Goal: Download file/media

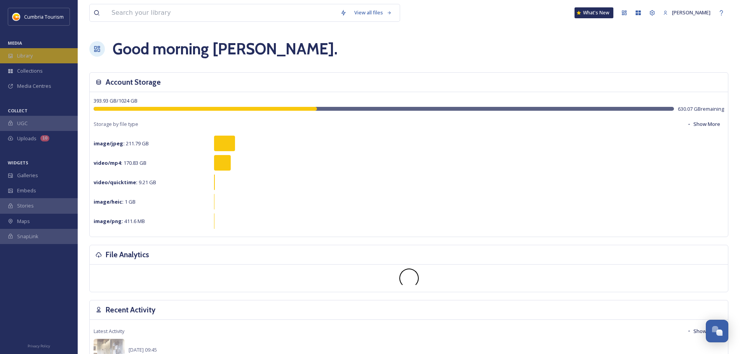
click at [45, 58] on div "Library" at bounding box center [39, 55] width 78 height 15
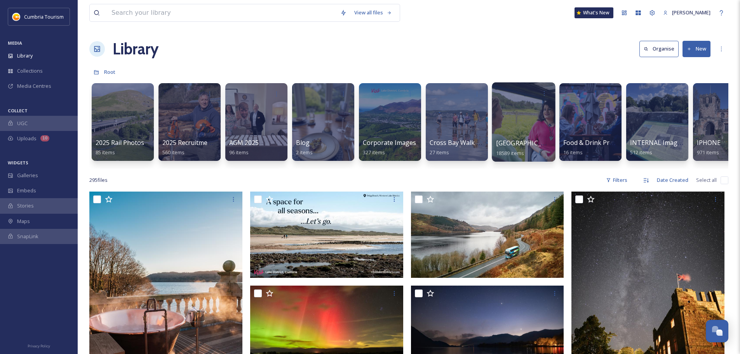
click at [524, 134] on div at bounding box center [523, 121] width 63 height 79
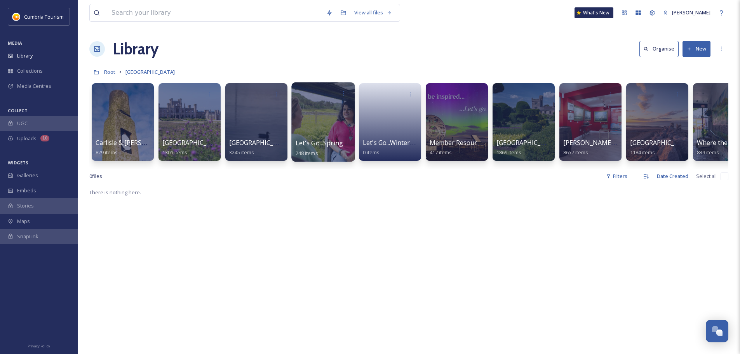
click at [332, 123] on div at bounding box center [322, 121] width 63 height 79
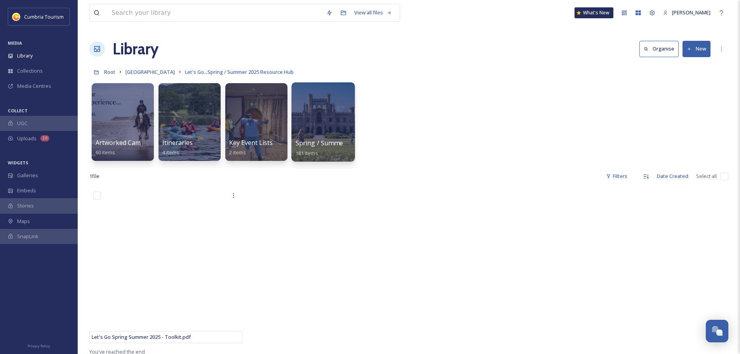
click at [319, 134] on div at bounding box center [322, 121] width 63 height 79
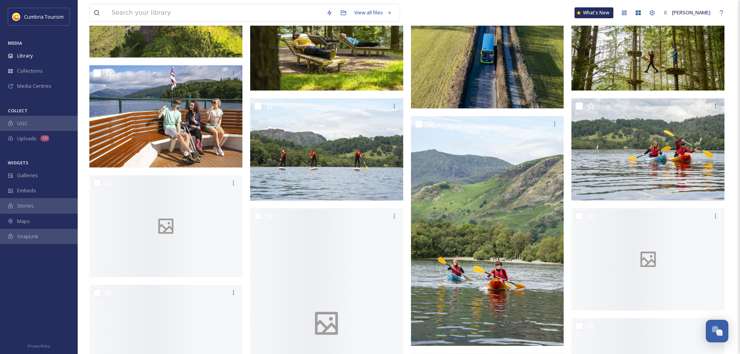
scroll to position [233, 0]
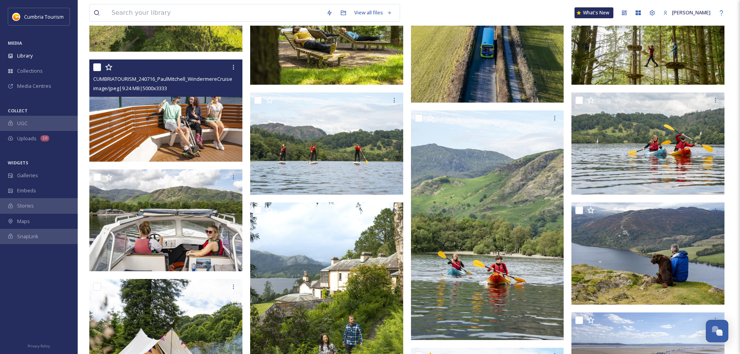
click at [179, 124] on img at bounding box center [165, 110] width 153 height 102
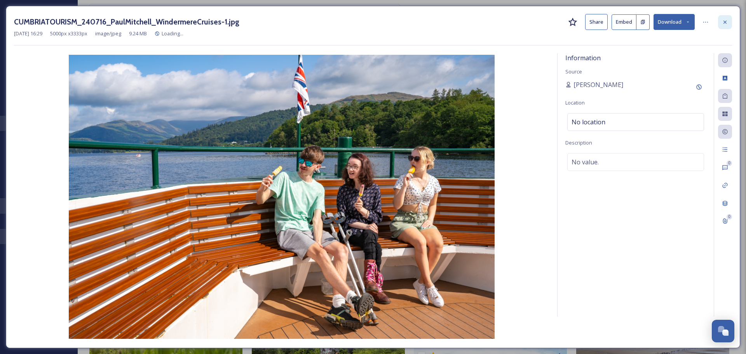
click at [725, 24] on icon at bounding box center [725, 22] width 6 height 6
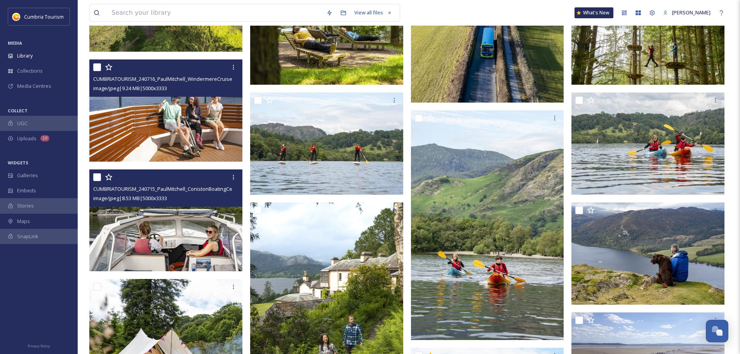
click at [175, 240] on img at bounding box center [165, 220] width 153 height 102
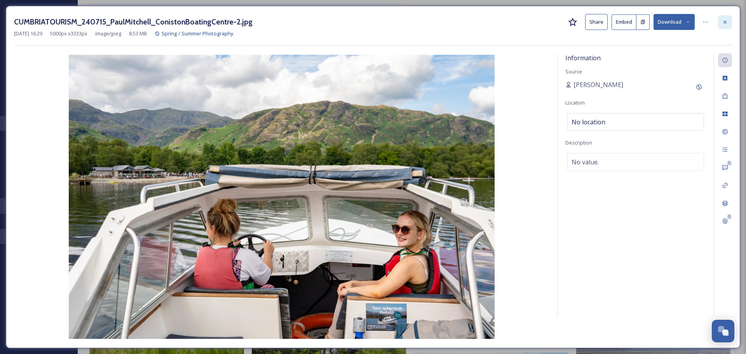
click at [721, 21] on div at bounding box center [725, 22] width 14 height 14
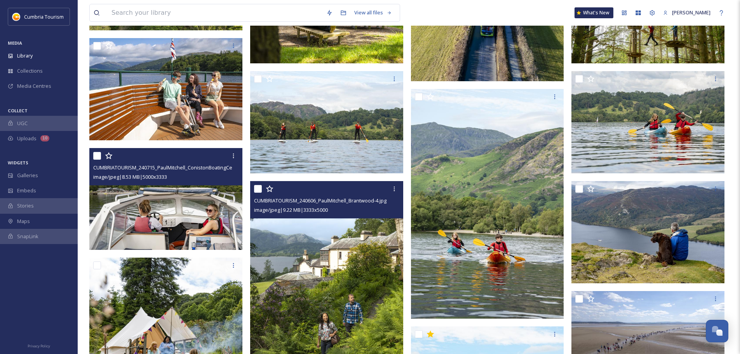
scroll to position [230, 0]
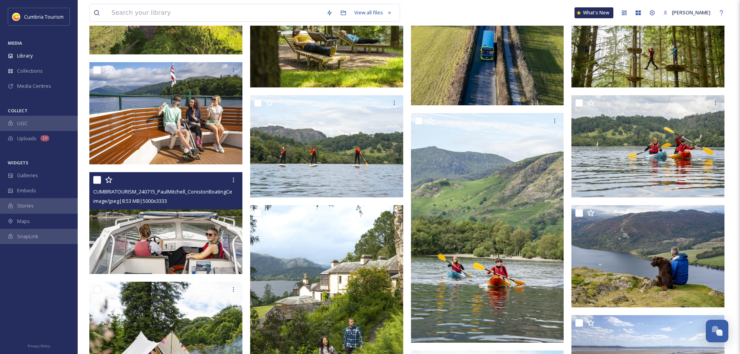
click at [195, 248] on img at bounding box center [165, 223] width 153 height 102
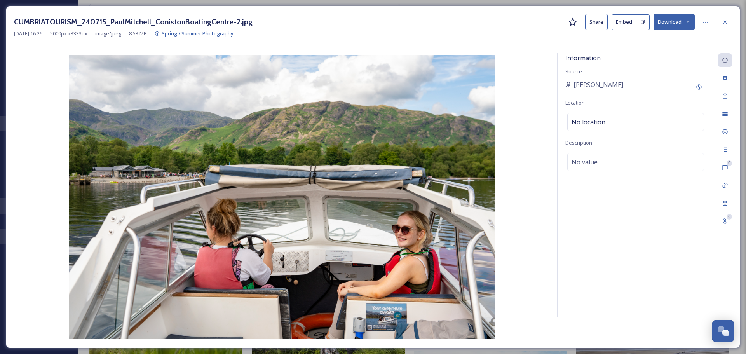
click at [675, 18] on button "Download" at bounding box center [674, 22] width 41 height 16
click at [649, 39] on span "Download Original (5000 x 3333)" at bounding box center [653, 39] width 73 height 7
click at [722, 17] on div at bounding box center [725, 22] width 14 height 14
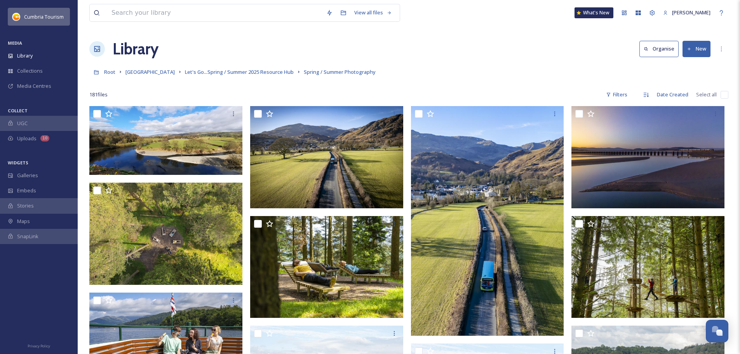
click at [33, 19] on span "Cumbria Tourism" at bounding box center [44, 16] width 40 height 7
click at [42, 59] on div "Library" at bounding box center [39, 55] width 78 height 15
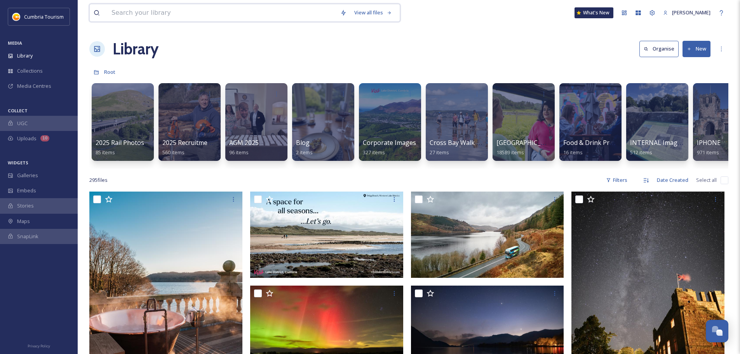
click at [192, 12] on input at bounding box center [222, 12] width 229 height 17
type input "kendal calling"
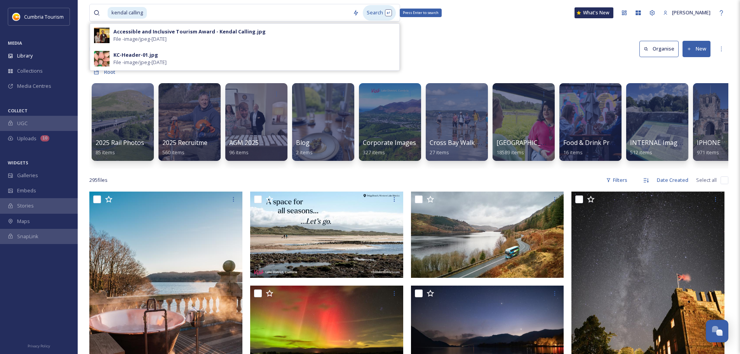
click at [373, 9] on div "Search Press Enter to search" at bounding box center [379, 12] width 33 height 15
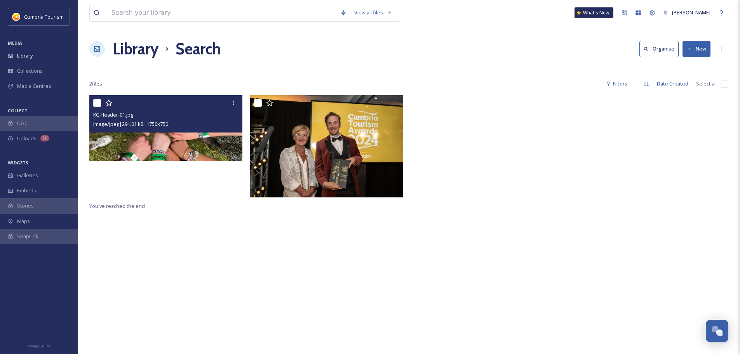
click at [196, 122] on div "image/jpeg | 291.01 kB | 1750 x 750" at bounding box center [166, 123] width 147 height 9
click at [205, 142] on img at bounding box center [165, 128] width 153 height 66
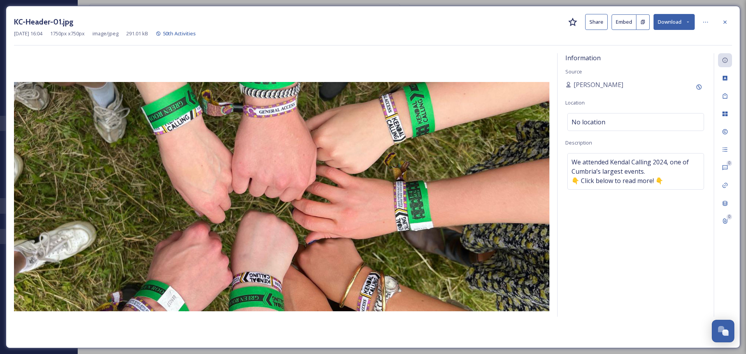
click at [668, 25] on button "Download" at bounding box center [674, 22] width 41 height 16
click at [660, 37] on span "Download Original (1750 x 750)" at bounding box center [654, 39] width 71 height 7
click at [729, 22] on div at bounding box center [725, 22] width 14 height 14
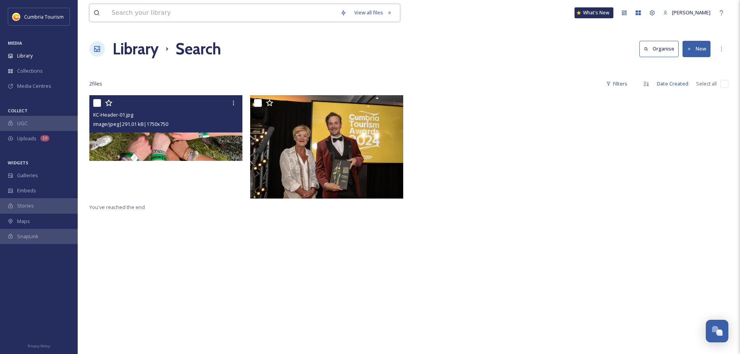
click at [152, 10] on input at bounding box center [222, 12] width 229 height 17
click at [34, 57] on div "Library" at bounding box center [39, 55] width 78 height 15
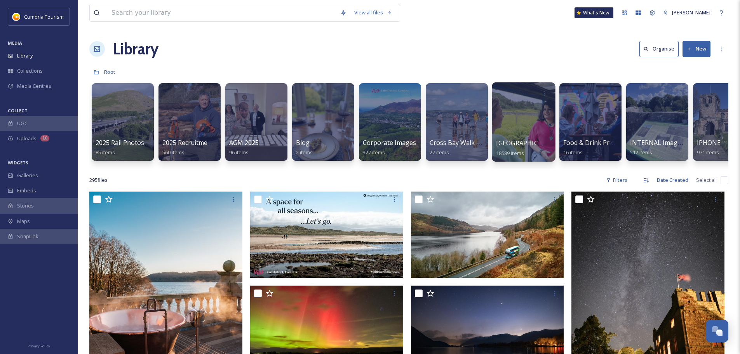
click at [525, 112] on div at bounding box center [523, 121] width 63 height 79
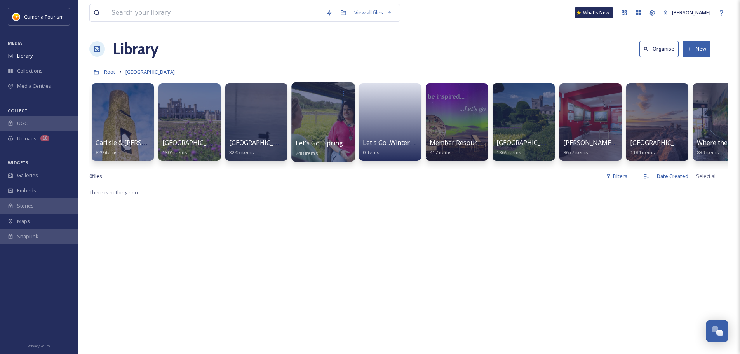
click at [316, 112] on div at bounding box center [322, 121] width 63 height 79
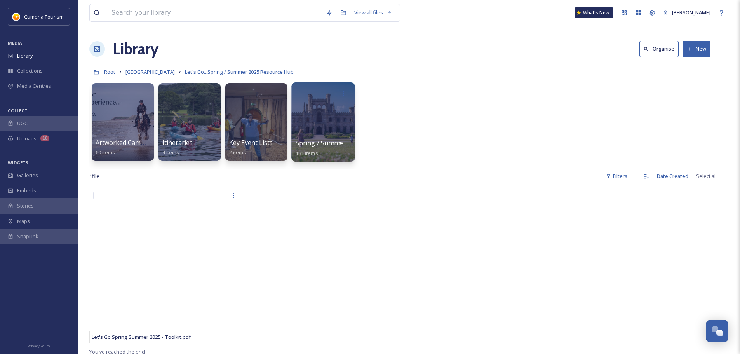
click at [319, 112] on div at bounding box center [322, 121] width 63 height 79
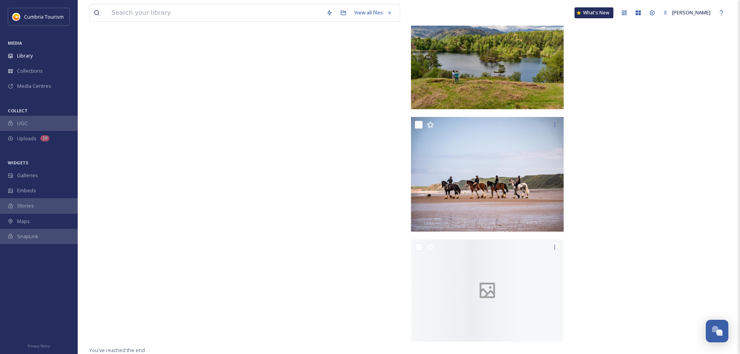
scroll to position [6491, 0]
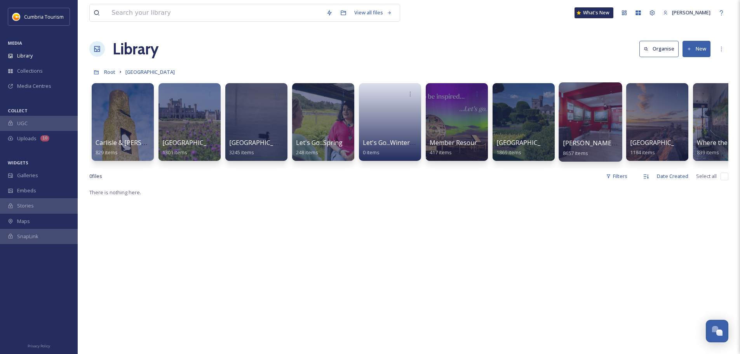
click at [606, 135] on div at bounding box center [590, 121] width 63 height 79
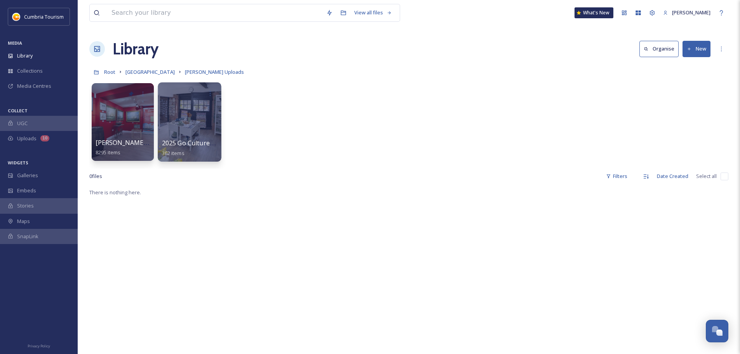
click at [202, 119] on div at bounding box center [189, 121] width 63 height 79
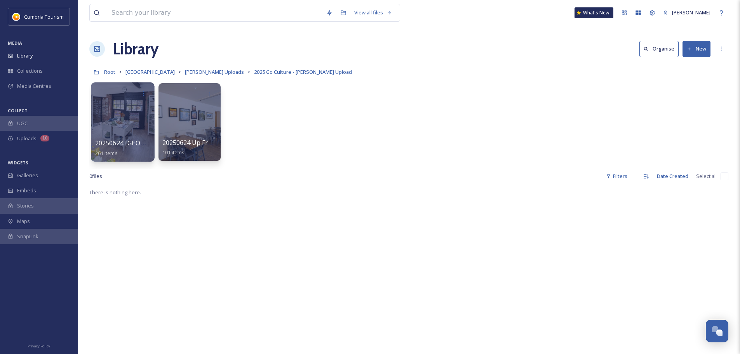
click at [138, 115] on div at bounding box center [122, 121] width 63 height 79
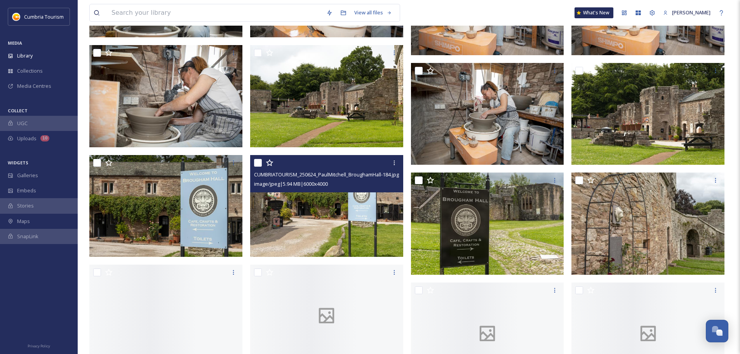
scroll to position [1788, 0]
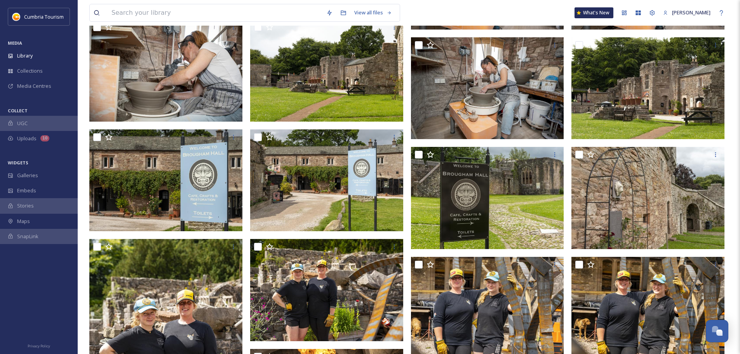
drag, startPoint x: 318, startPoint y: 203, endPoint x: 740, endPoint y: 199, distance: 421.3
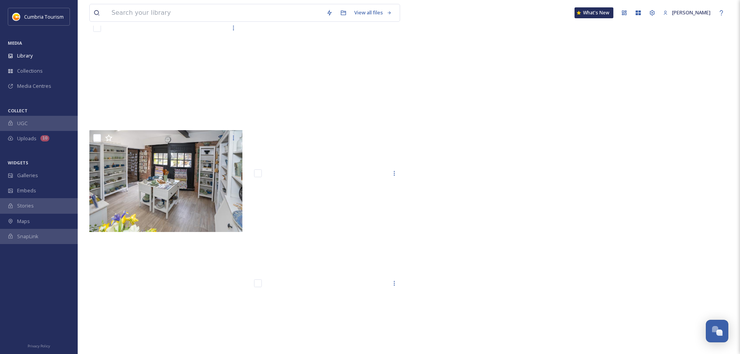
scroll to position [10088, 0]
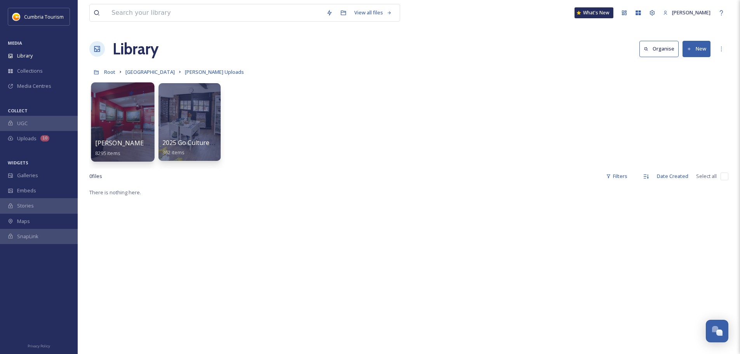
click at [126, 132] on div at bounding box center [122, 121] width 63 height 79
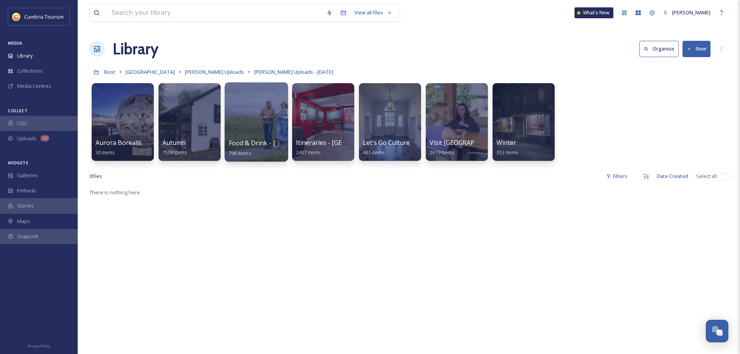
click at [250, 107] on div at bounding box center [256, 121] width 63 height 79
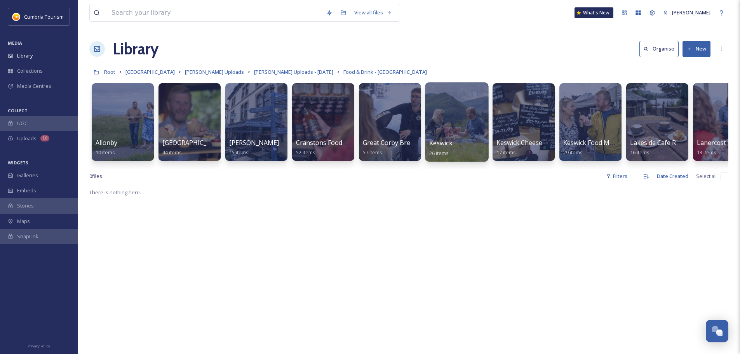
click at [457, 133] on div at bounding box center [456, 121] width 63 height 79
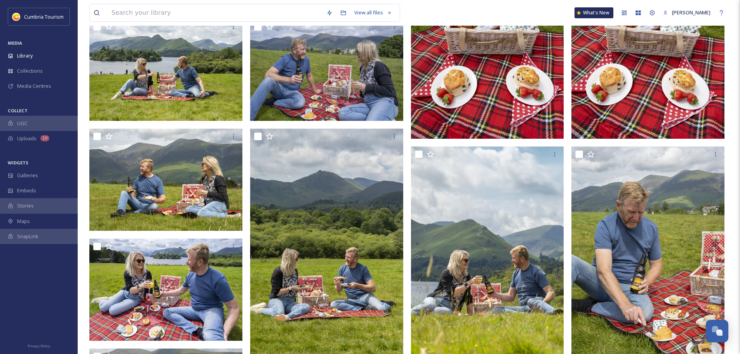
scroll to position [272, 0]
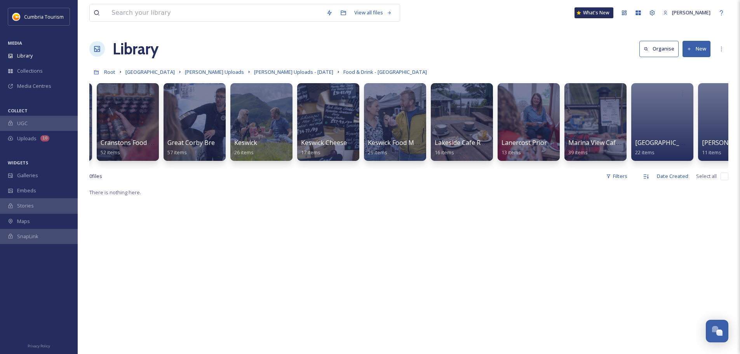
scroll to position [0, 342]
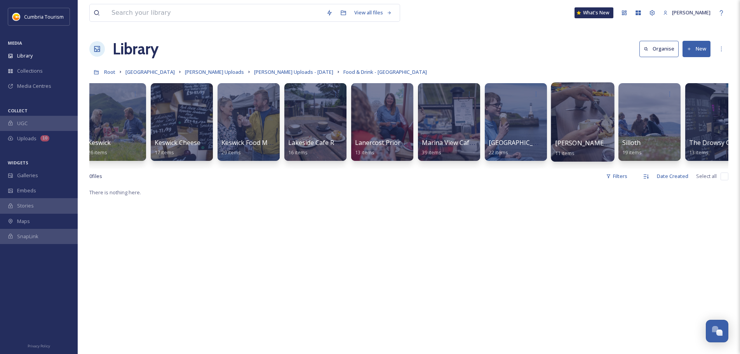
click at [574, 111] on div at bounding box center [582, 121] width 63 height 79
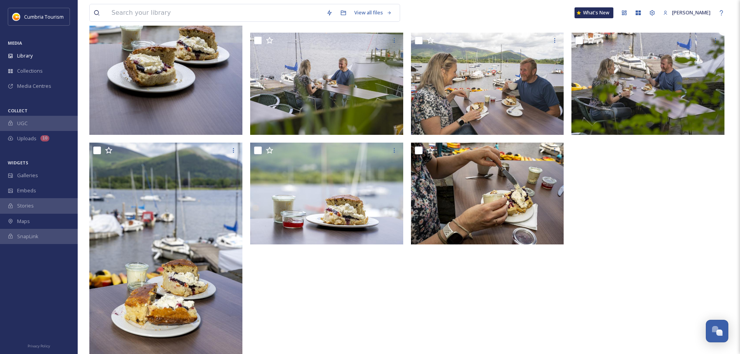
scroll to position [342, 0]
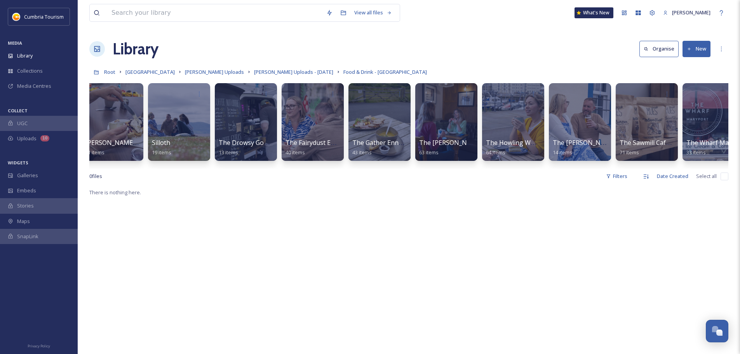
scroll to position [0, 845]
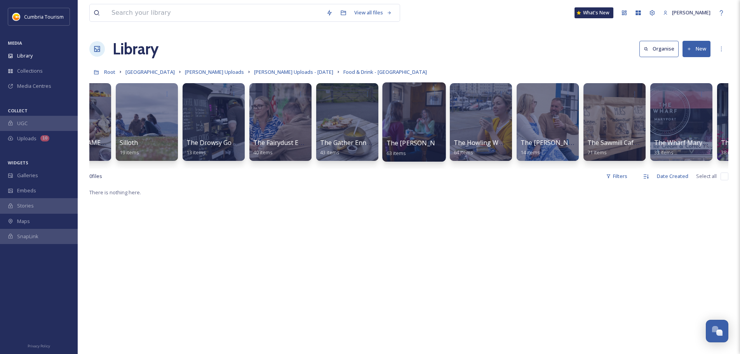
click at [426, 109] on div at bounding box center [413, 121] width 63 height 79
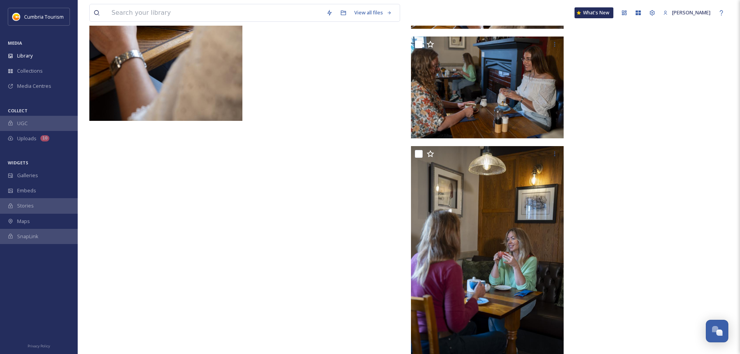
scroll to position [2037, 0]
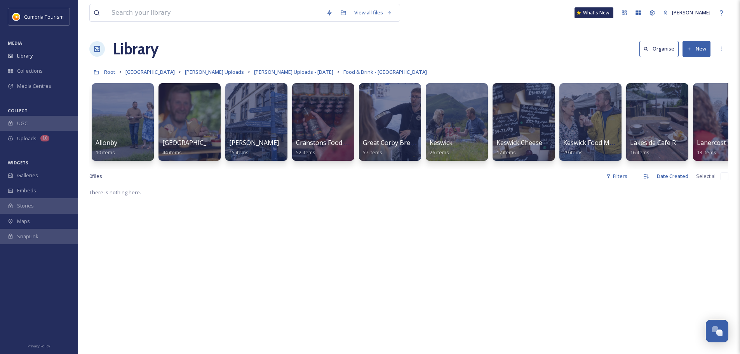
scroll to position [0, 1032]
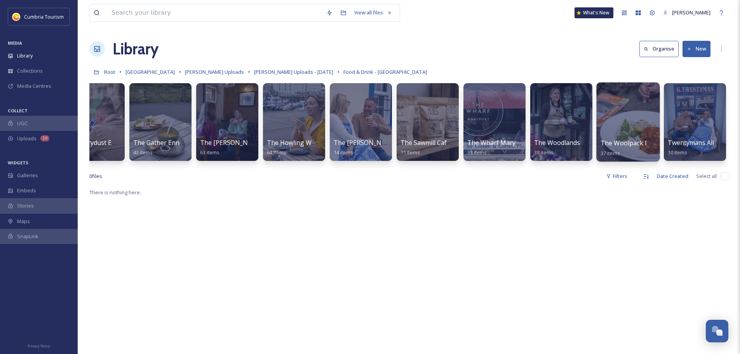
click at [647, 117] on div at bounding box center [628, 121] width 63 height 79
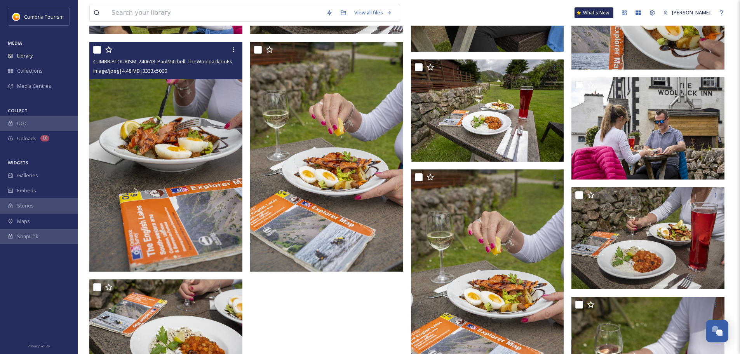
scroll to position [1257, 0]
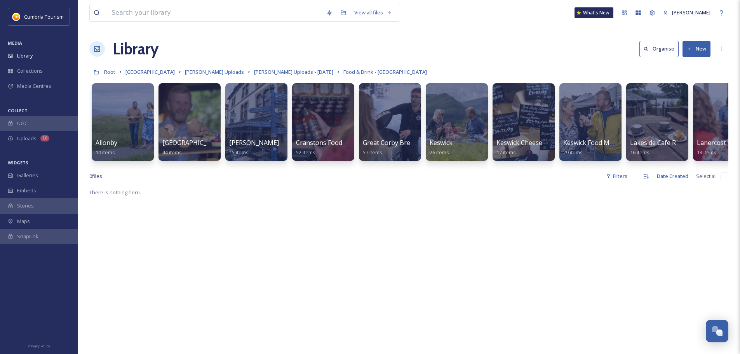
scroll to position [0, 1032]
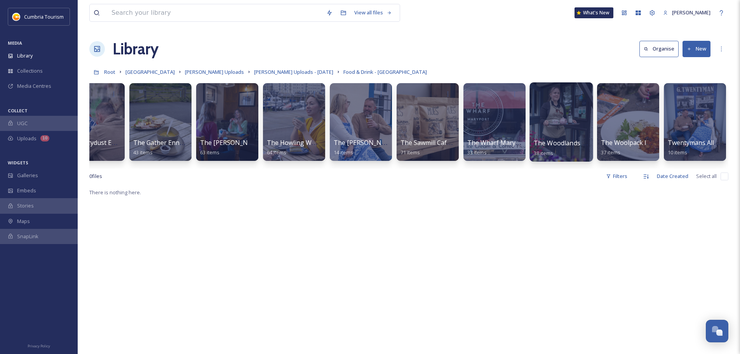
click at [546, 97] on div at bounding box center [562, 93] width 56 height 14
click at [559, 130] on div at bounding box center [561, 121] width 63 height 79
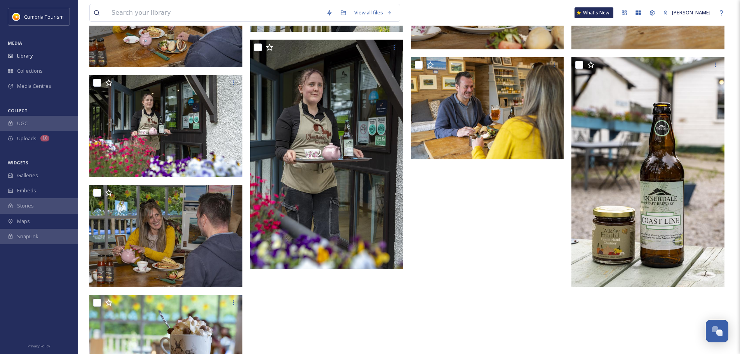
scroll to position [1211, 0]
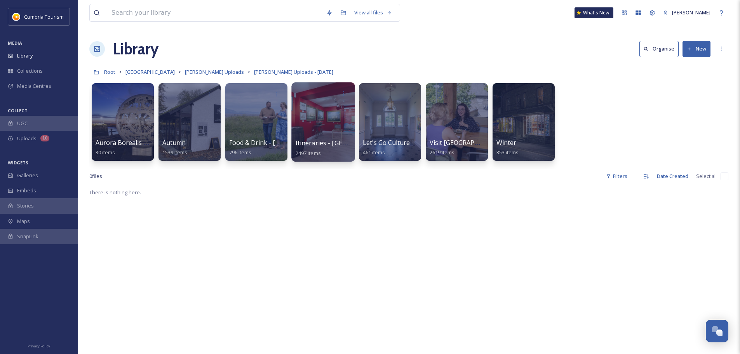
click at [326, 122] on div at bounding box center [322, 121] width 63 height 79
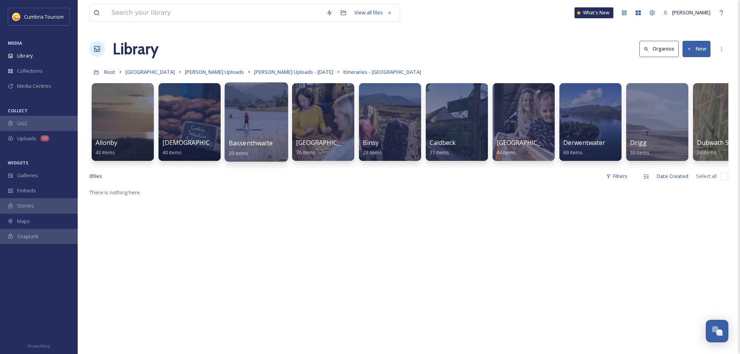
click at [268, 109] on div at bounding box center [256, 121] width 63 height 79
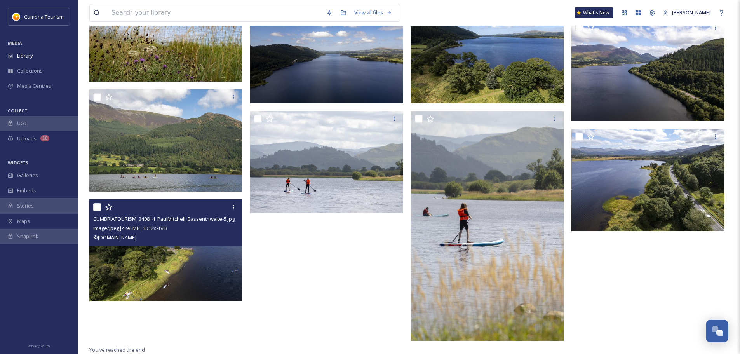
scroll to position [544, 0]
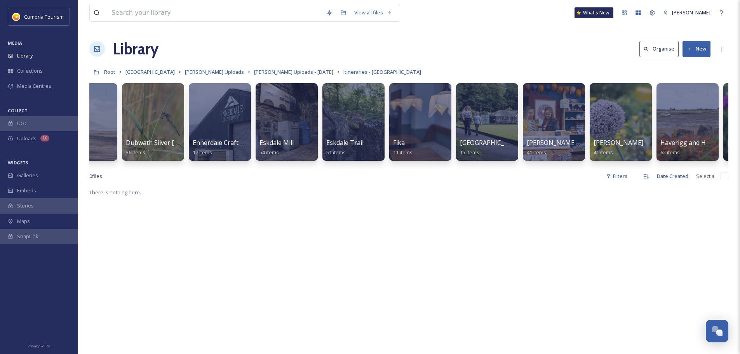
scroll to position [0, 573]
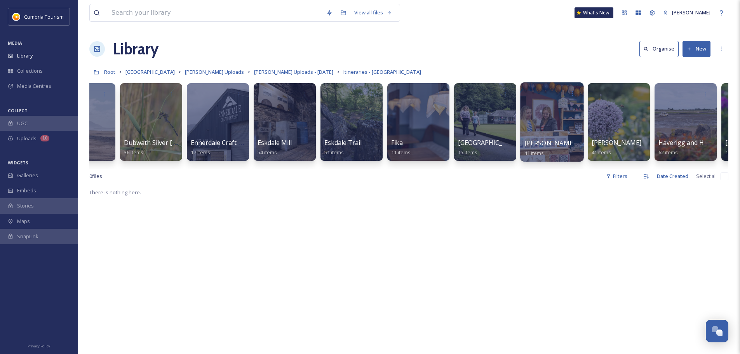
click at [561, 122] on div at bounding box center [551, 121] width 63 height 79
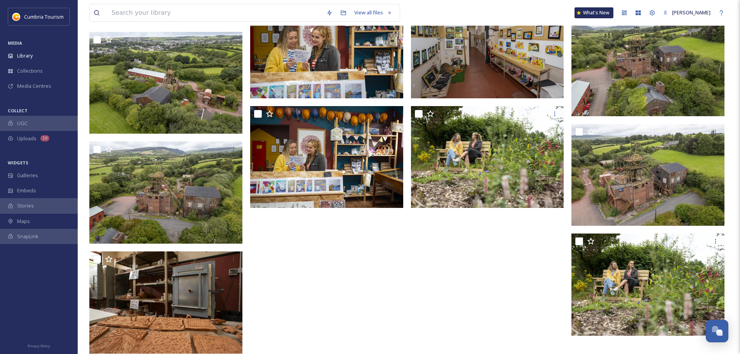
scroll to position [988, 0]
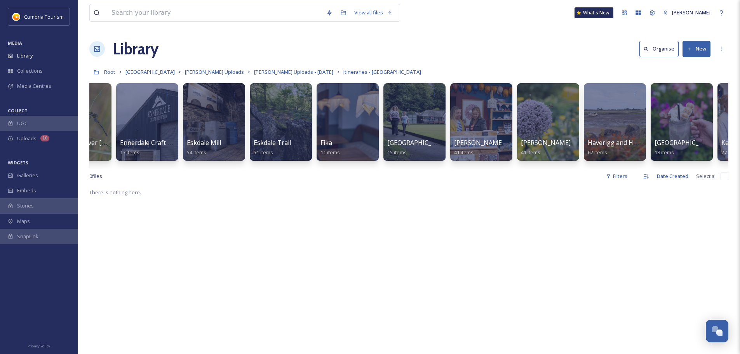
scroll to position [0, 428]
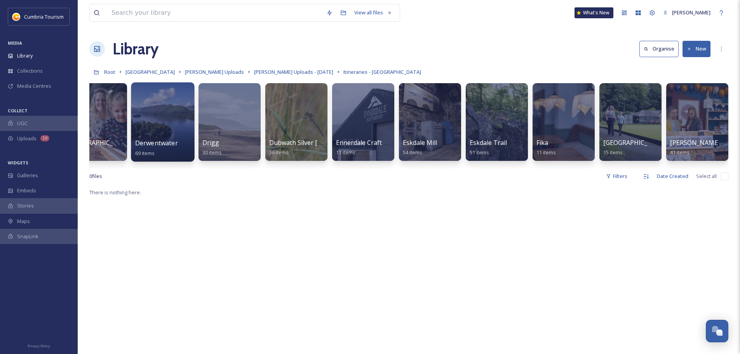
click at [163, 113] on div at bounding box center [162, 121] width 63 height 79
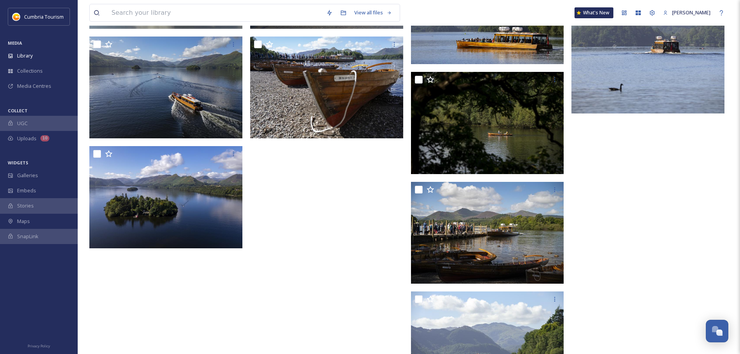
scroll to position [2008, 0]
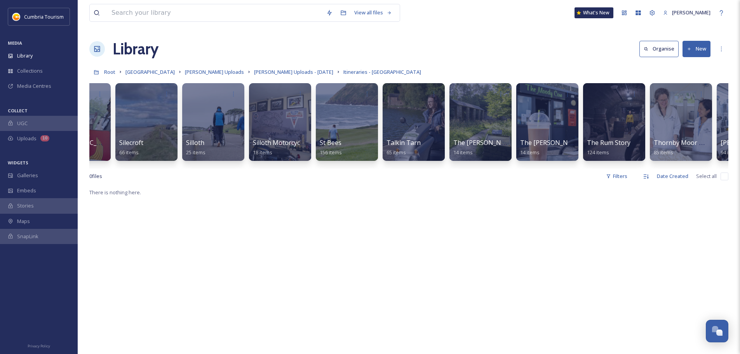
scroll to position [0, 2431]
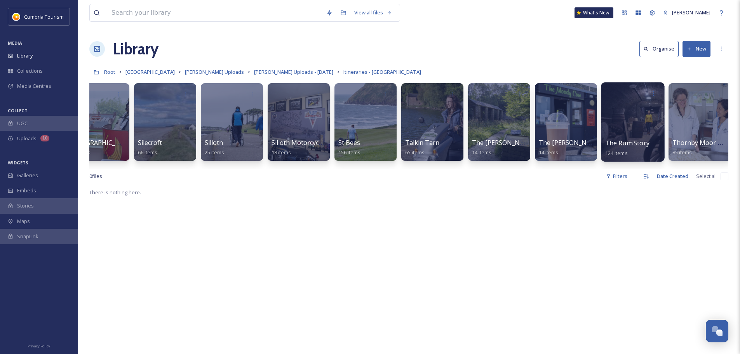
click at [631, 134] on div at bounding box center [632, 121] width 63 height 79
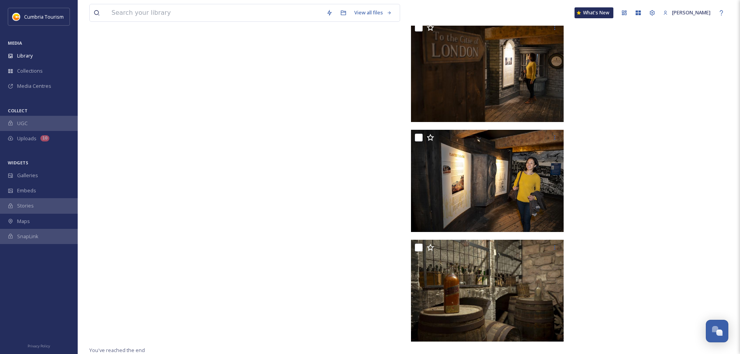
scroll to position [3673, 0]
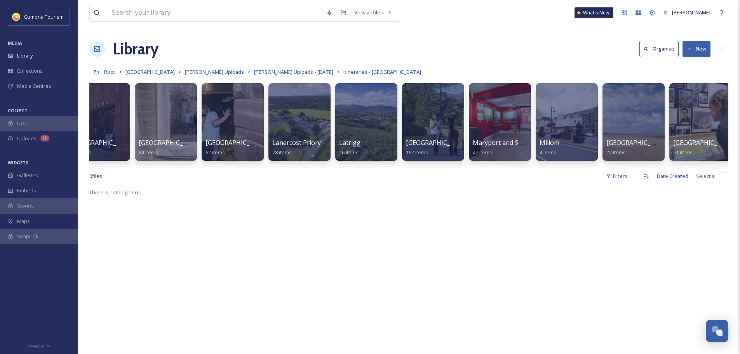
scroll to position [0, 1436]
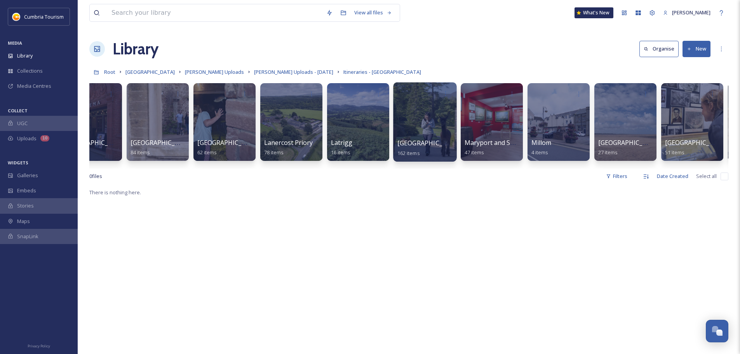
click at [407, 94] on div at bounding box center [426, 93] width 56 height 14
click at [429, 128] on div at bounding box center [424, 121] width 63 height 79
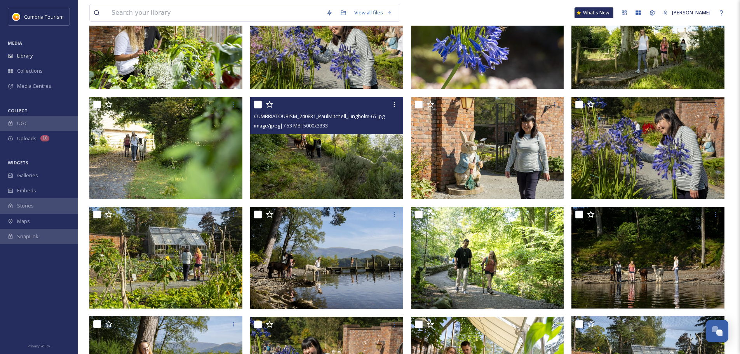
scroll to position [972, 0]
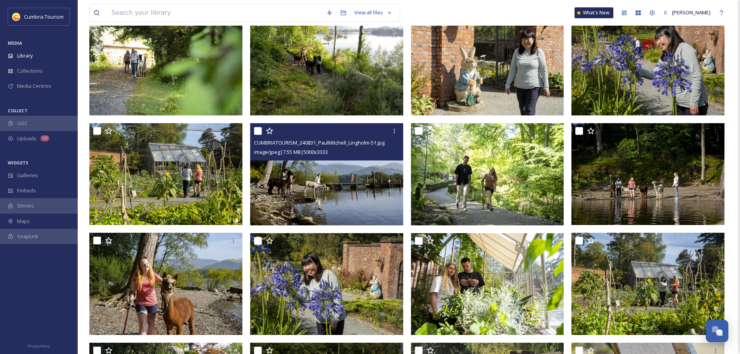
click at [367, 184] on img at bounding box center [326, 174] width 153 height 102
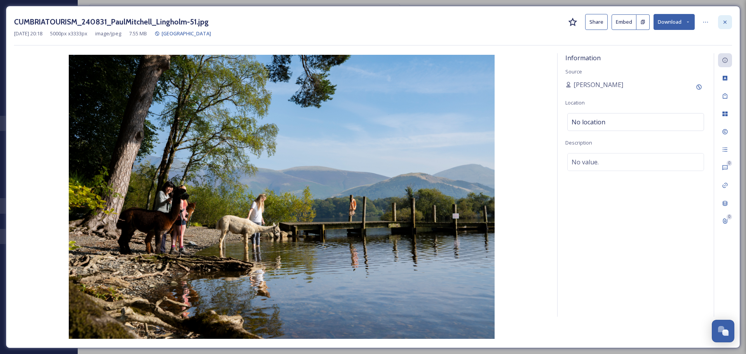
click at [721, 22] on div at bounding box center [725, 22] width 14 height 14
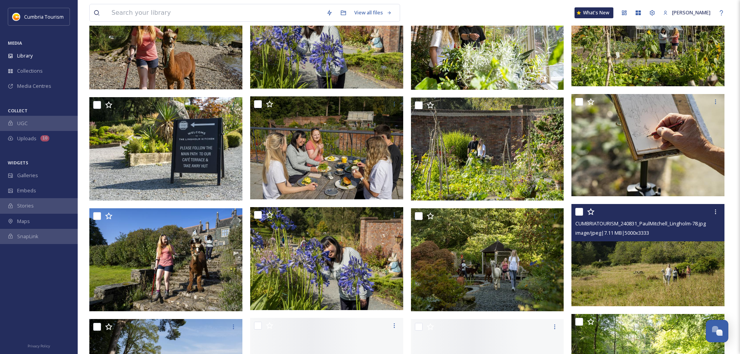
scroll to position [1244, 0]
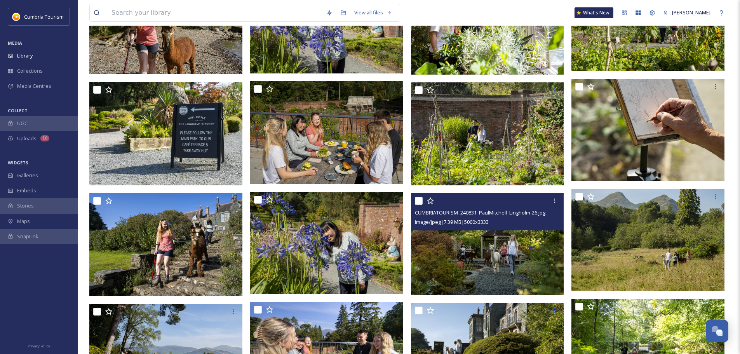
click at [497, 257] on img at bounding box center [487, 244] width 153 height 102
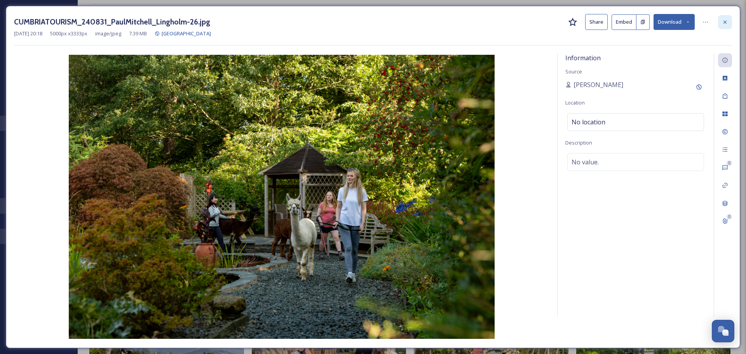
click at [726, 27] on div at bounding box center [725, 22] width 14 height 14
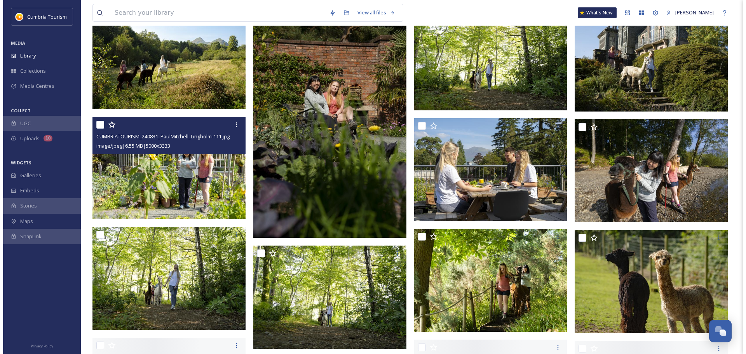
scroll to position [2099, 0]
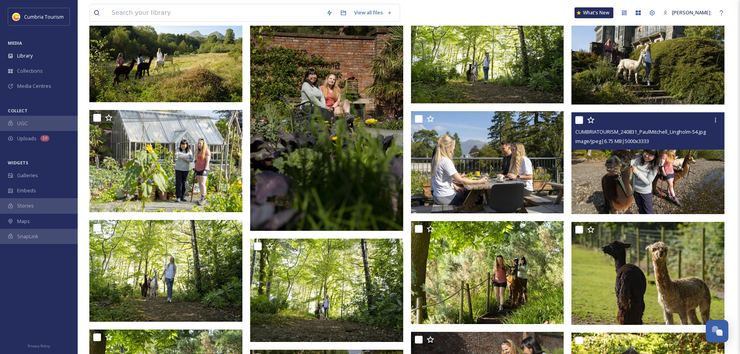
click at [644, 167] on img at bounding box center [648, 163] width 153 height 102
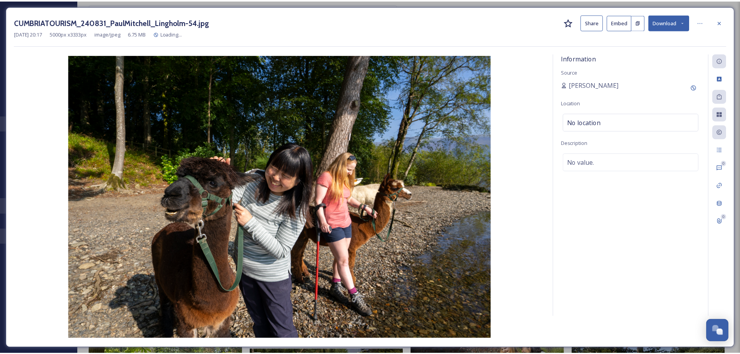
scroll to position [2102, 0]
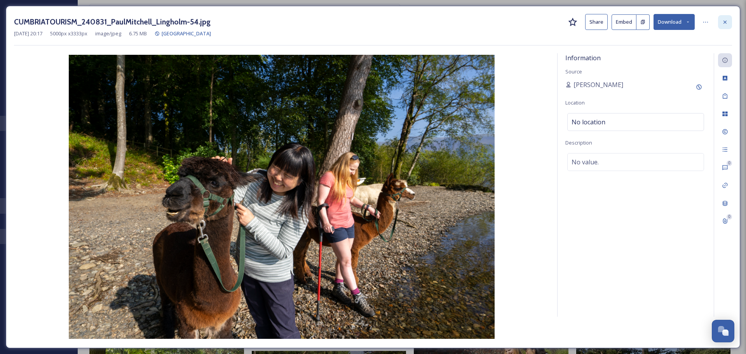
click at [730, 21] on div at bounding box center [725, 22] width 14 height 14
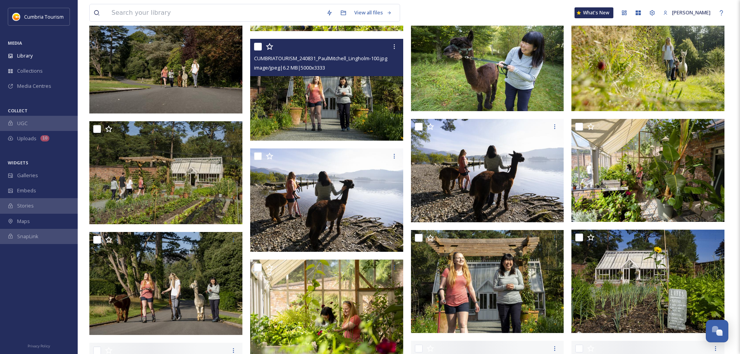
scroll to position [3112, 0]
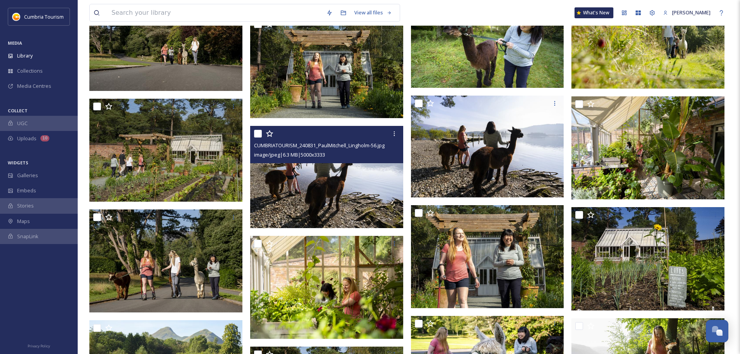
click at [354, 192] on img at bounding box center [326, 177] width 153 height 102
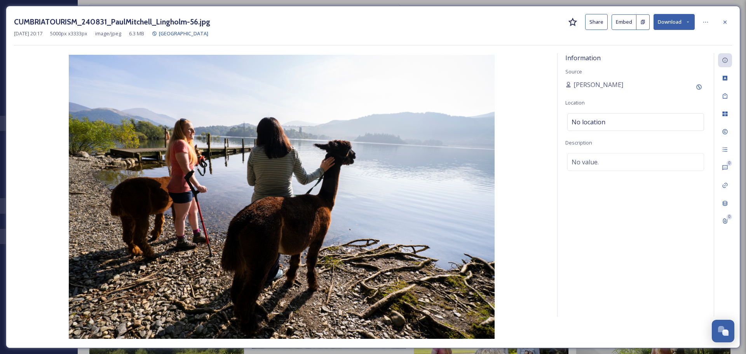
click at [728, 21] on icon at bounding box center [725, 22] width 6 height 6
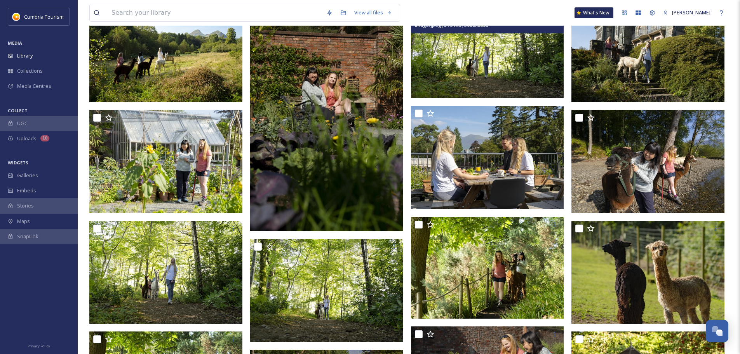
scroll to position [2187, 0]
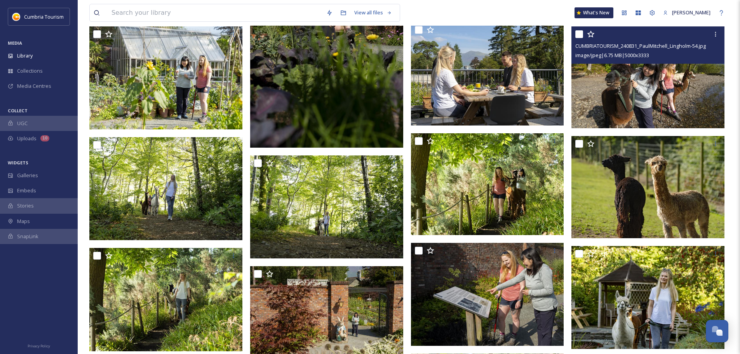
click at [654, 120] on img at bounding box center [648, 77] width 153 height 102
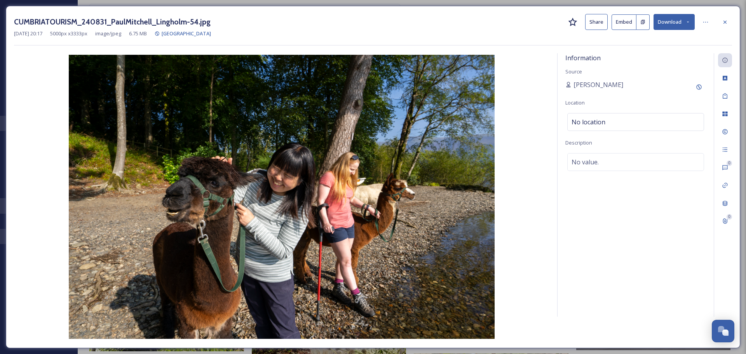
click at [678, 23] on button "Download" at bounding box center [674, 22] width 41 height 16
click at [664, 45] on div "Download Original (5000 x 3333)" at bounding box center [653, 39] width 81 height 15
click at [728, 20] on div at bounding box center [725, 22] width 14 height 14
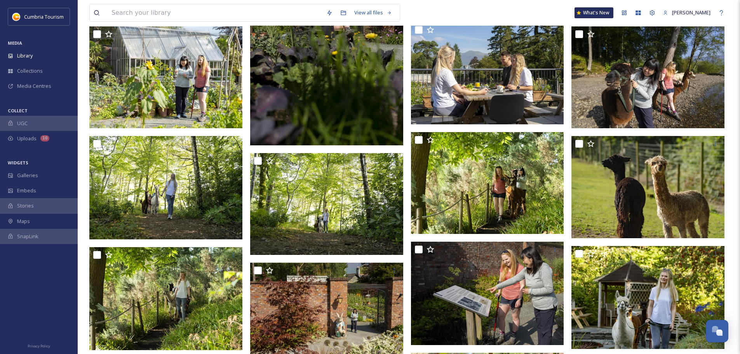
scroll to position [1837, 0]
